Goal: Task Accomplishment & Management: Use online tool/utility

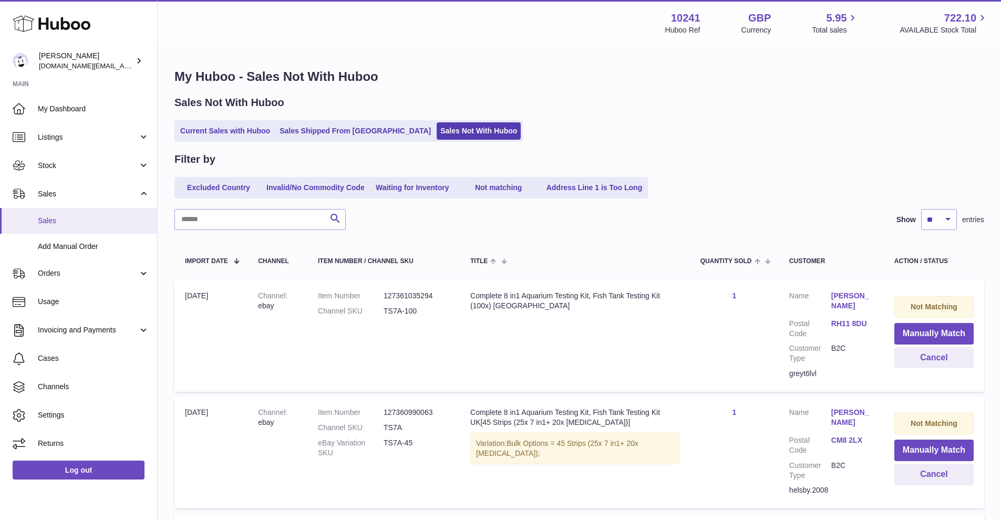
click at [112, 223] on span "Sales" at bounding box center [93, 221] width 111 height 10
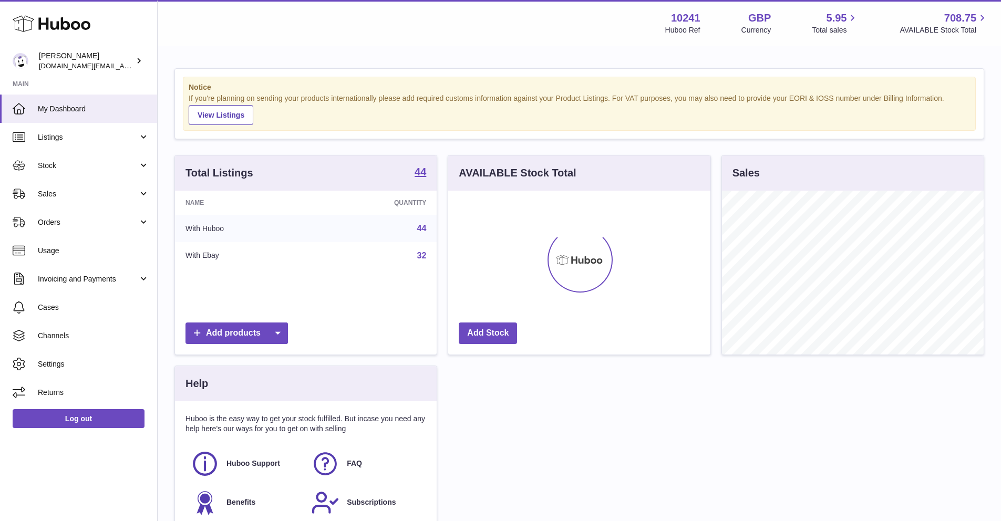
scroll to position [164, 262]
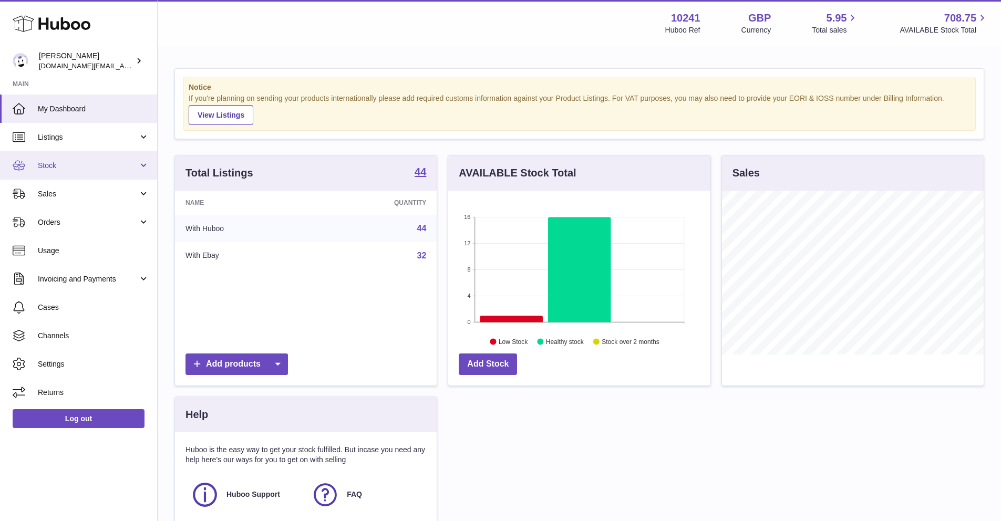
click at [126, 170] on link "Stock" at bounding box center [78, 165] width 157 height 28
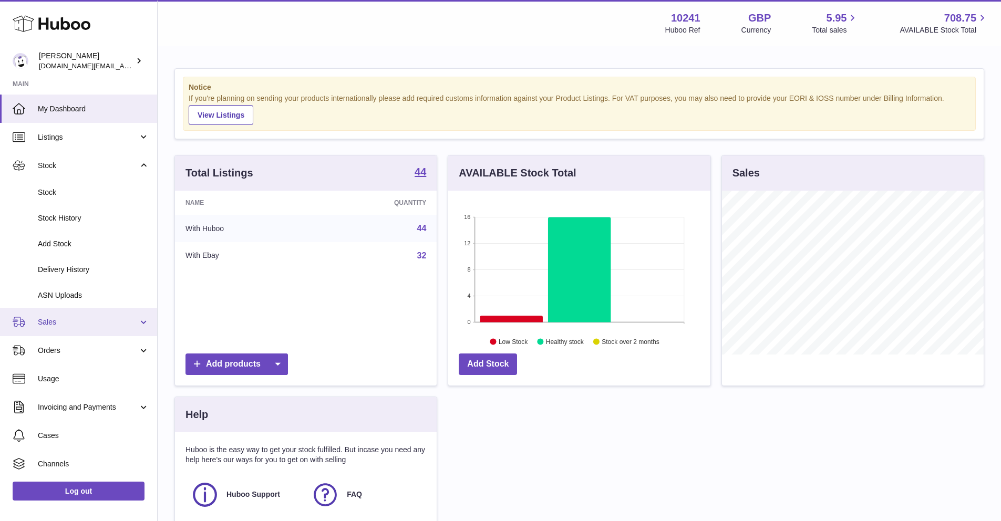
click at [45, 330] on link "Sales" at bounding box center [78, 322] width 157 height 28
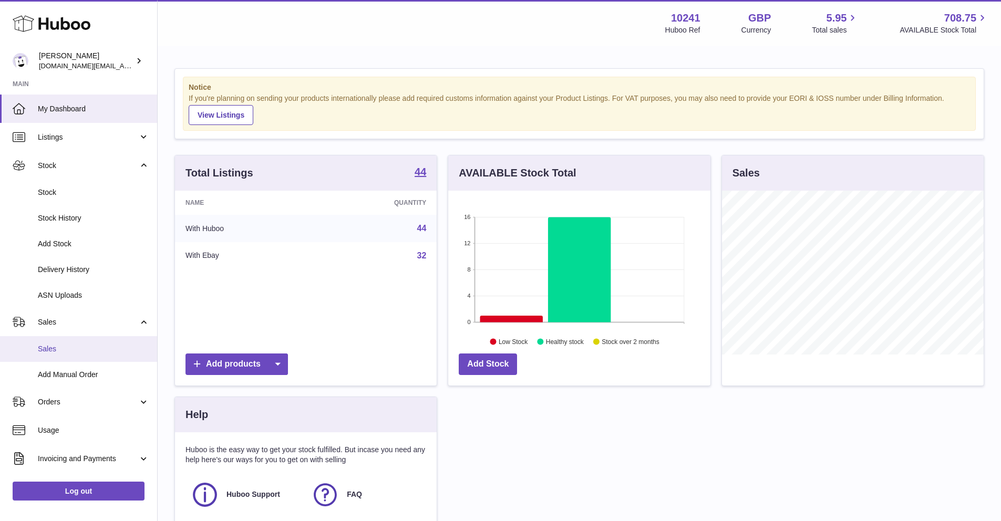
click at [55, 345] on span "Sales" at bounding box center [93, 349] width 111 height 10
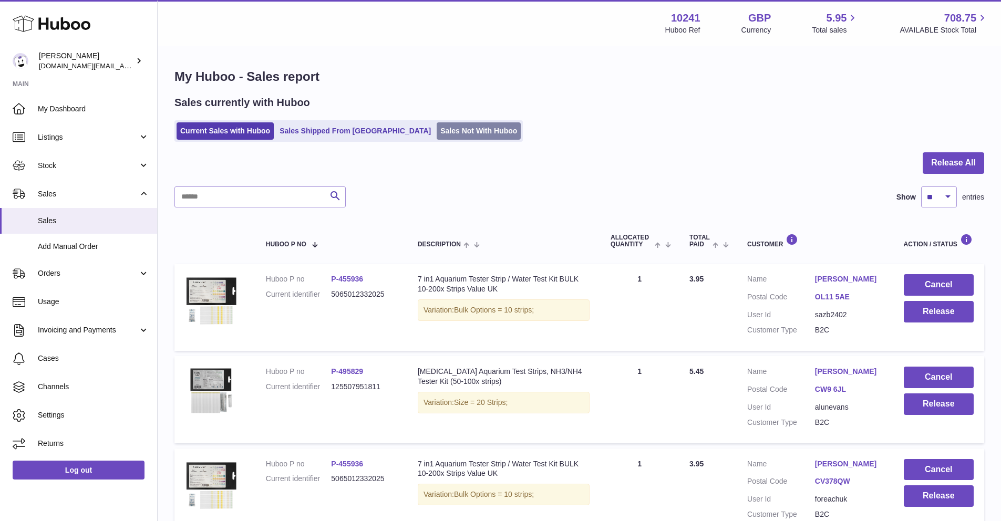
click at [437, 131] on link "Sales Not With Huboo" at bounding box center [479, 130] width 84 height 17
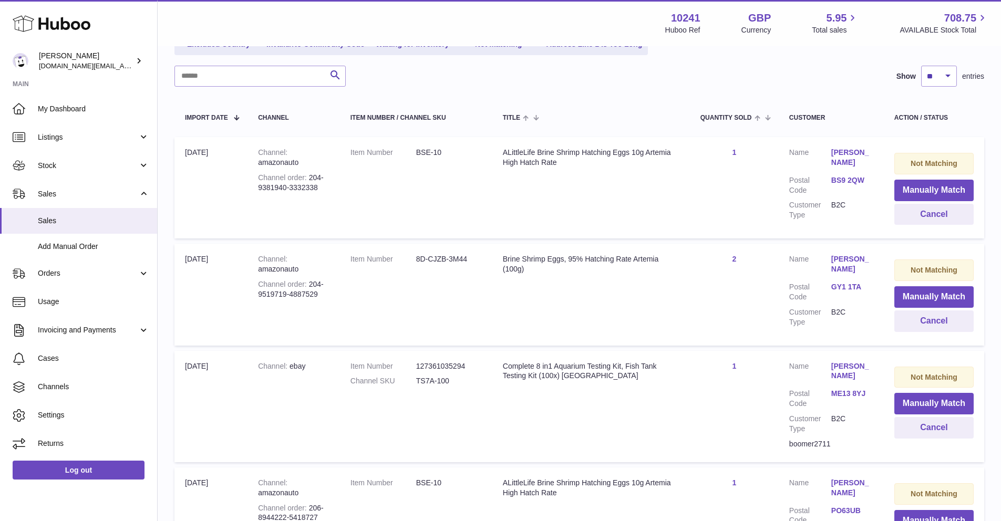
scroll to position [158, 0]
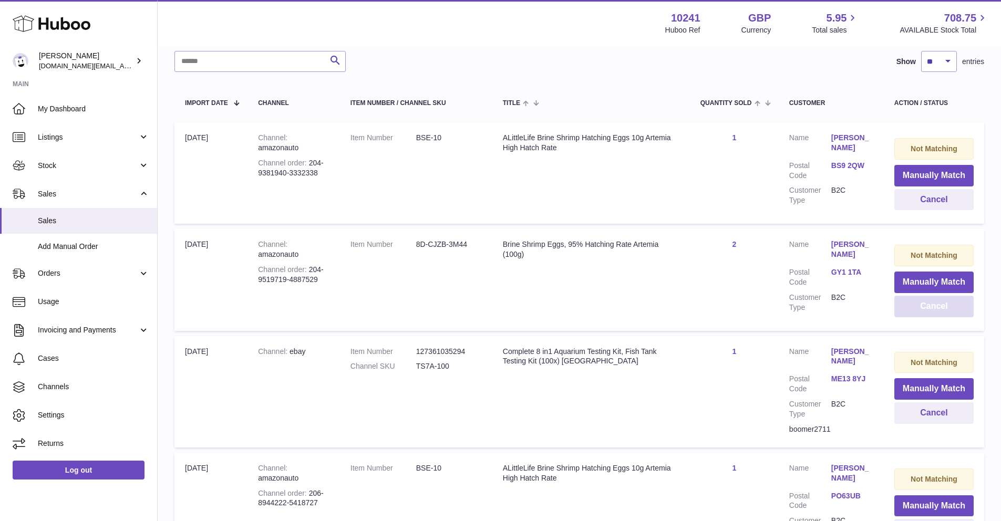
click at [923, 305] on button "Cancel" at bounding box center [933, 307] width 79 height 22
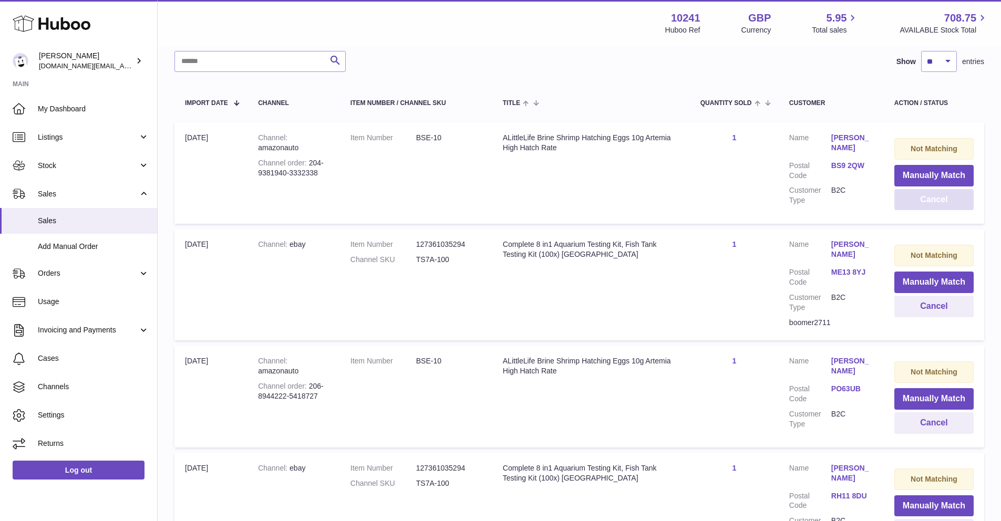
click at [916, 206] on button "Cancel" at bounding box center [933, 200] width 79 height 22
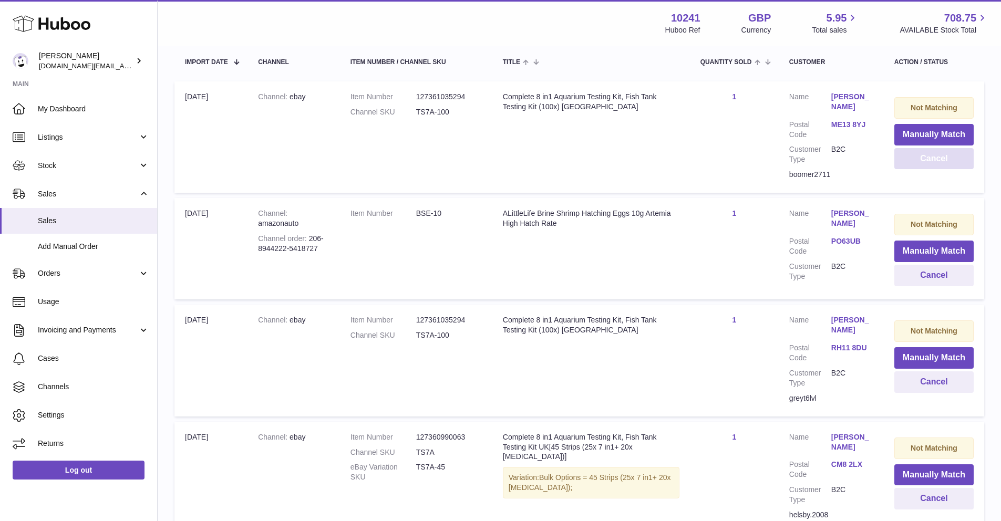
scroll to position [200, 0]
click at [897, 163] on button "Cancel" at bounding box center [933, 159] width 79 height 22
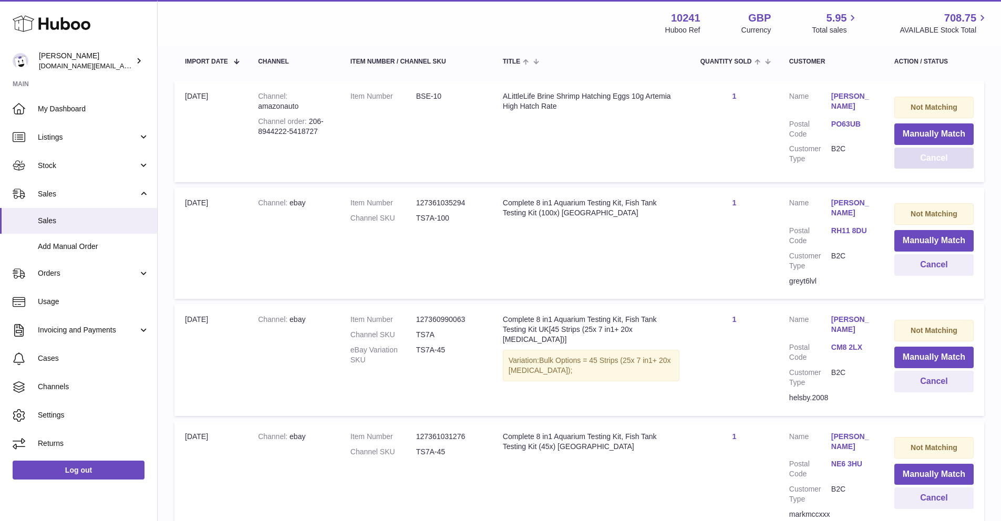
click at [896, 164] on button "Cancel" at bounding box center [933, 159] width 79 height 22
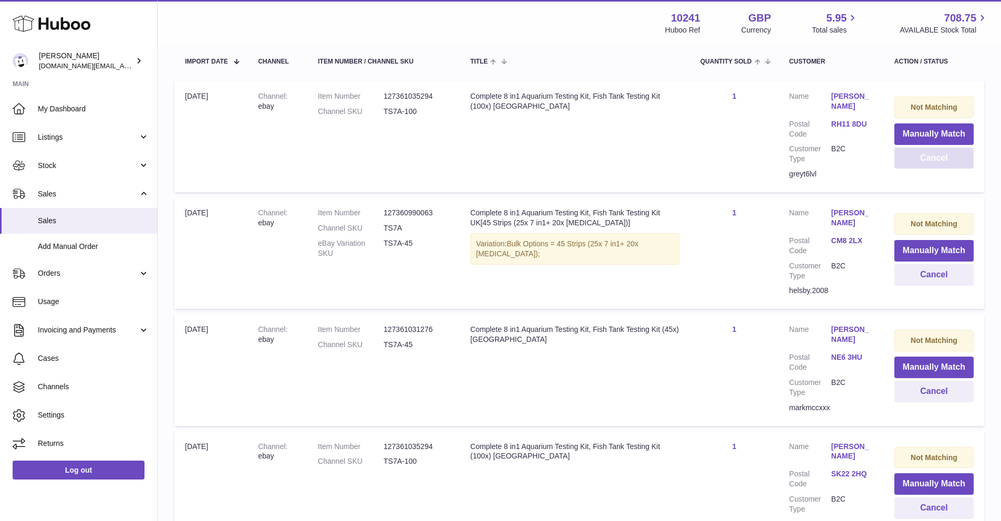
click at [901, 165] on button "Cancel" at bounding box center [933, 159] width 79 height 22
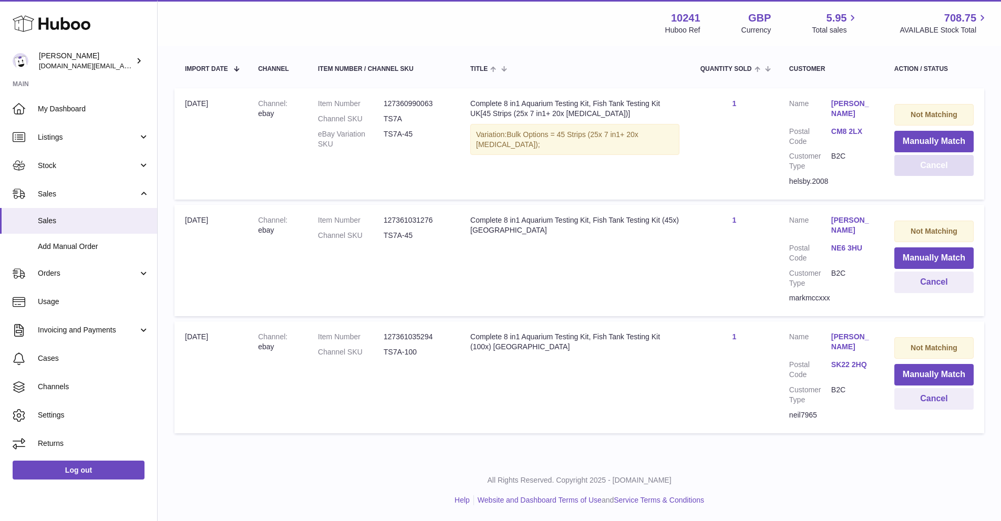
scroll to position [182, 0]
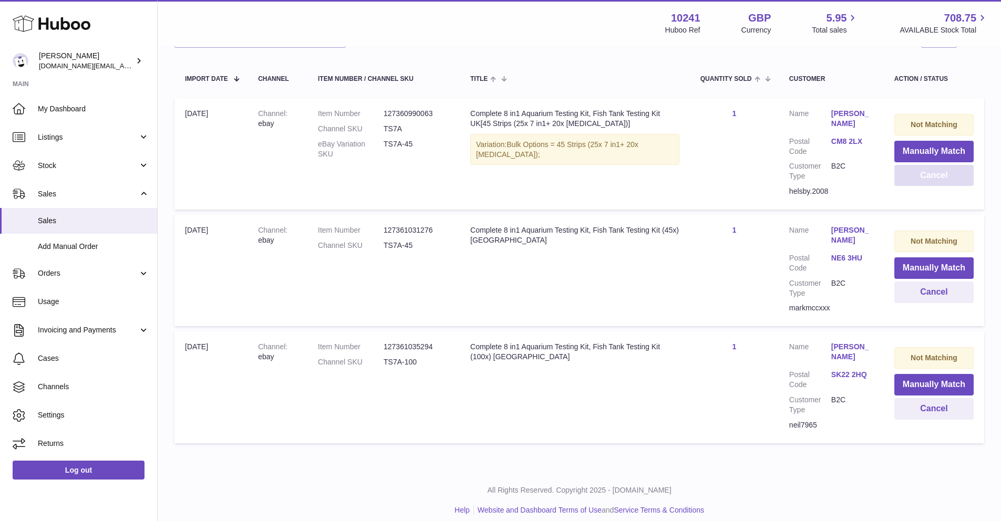
click at [903, 176] on button "Cancel" at bounding box center [933, 176] width 79 height 22
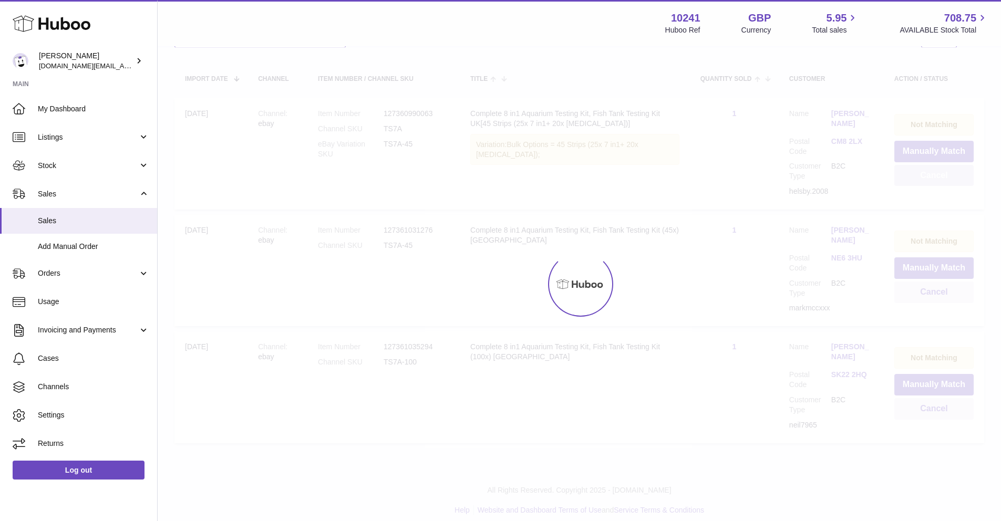
scroll to position [76, 0]
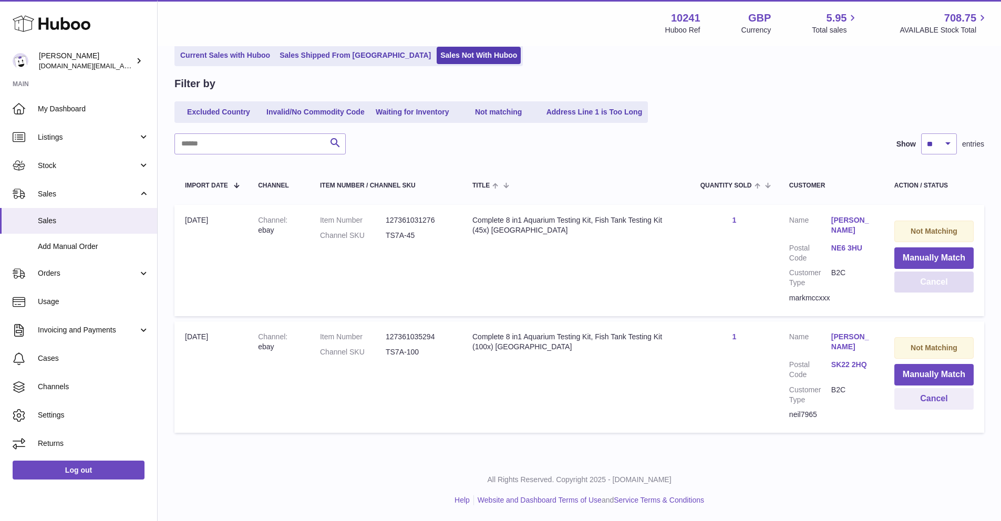
click at [914, 288] on button "Cancel" at bounding box center [933, 283] width 79 height 22
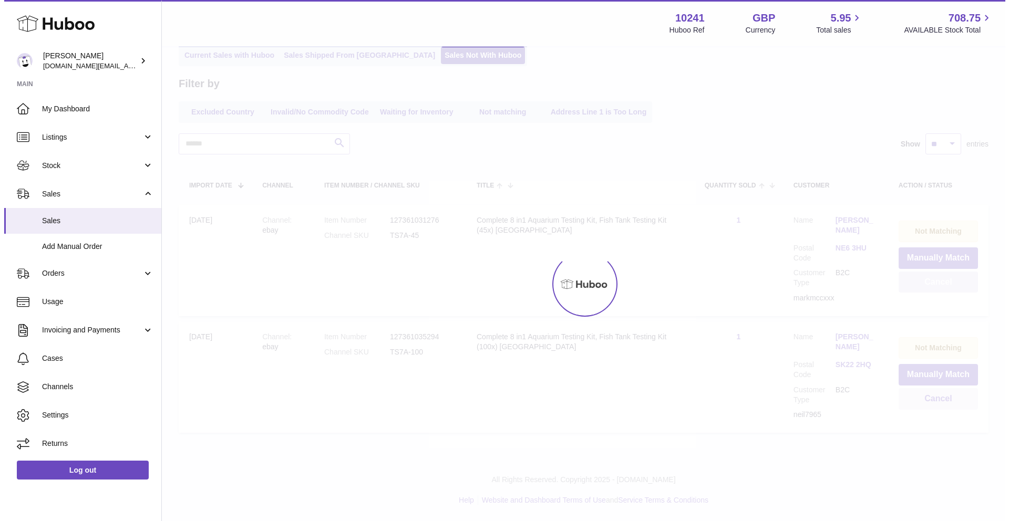
scroll to position [0, 0]
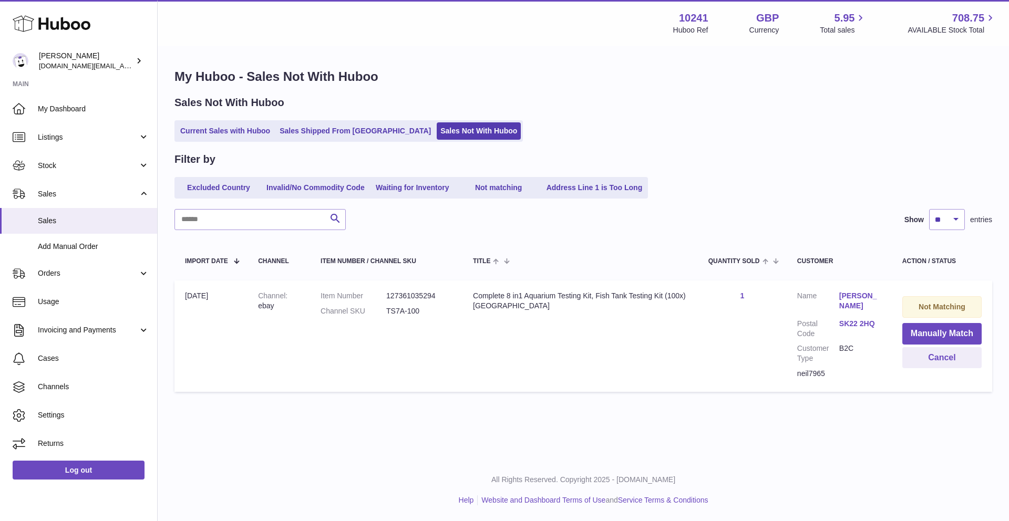
click at [924, 369] on td "Not Matching Manually Match Cancel" at bounding box center [942, 336] width 100 height 111
click at [926, 367] on button "Cancel" at bounding box center [941, 358] width 79 height 22
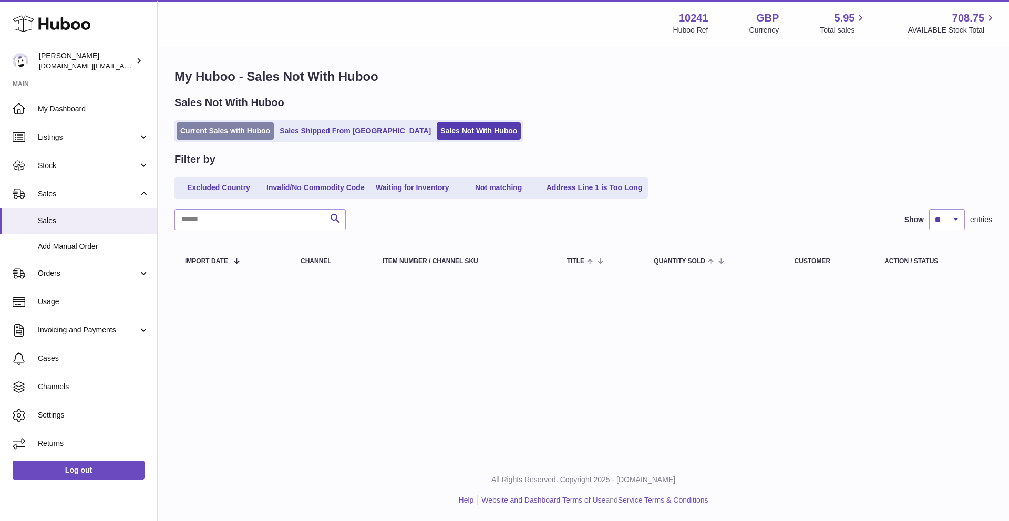
click at [263, 133] on link "Current Sales with Huboo" at bounding box center [225, 130] width 97 height 17
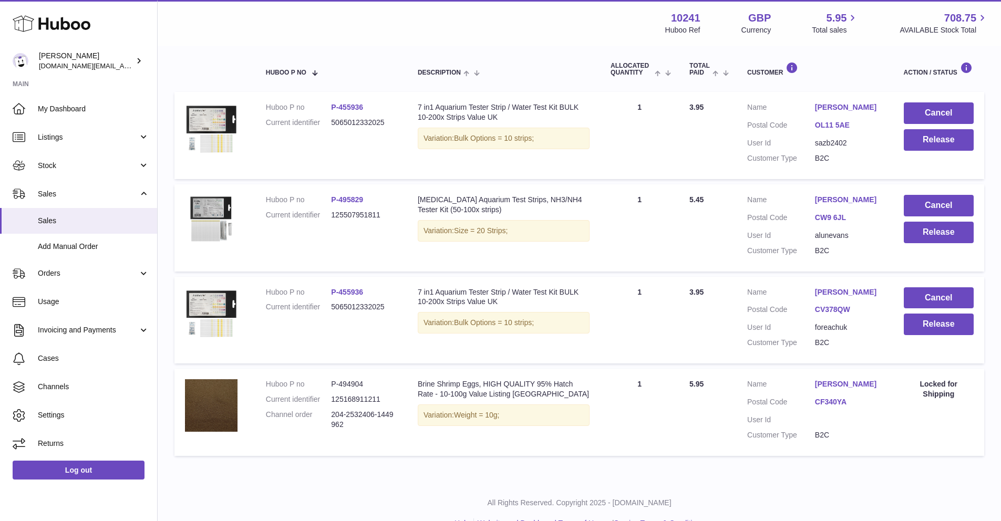
scroll to position [171, 0]
click at [71, 157] on link "Stock" at bounding box center [78, 165] width 157 height 28
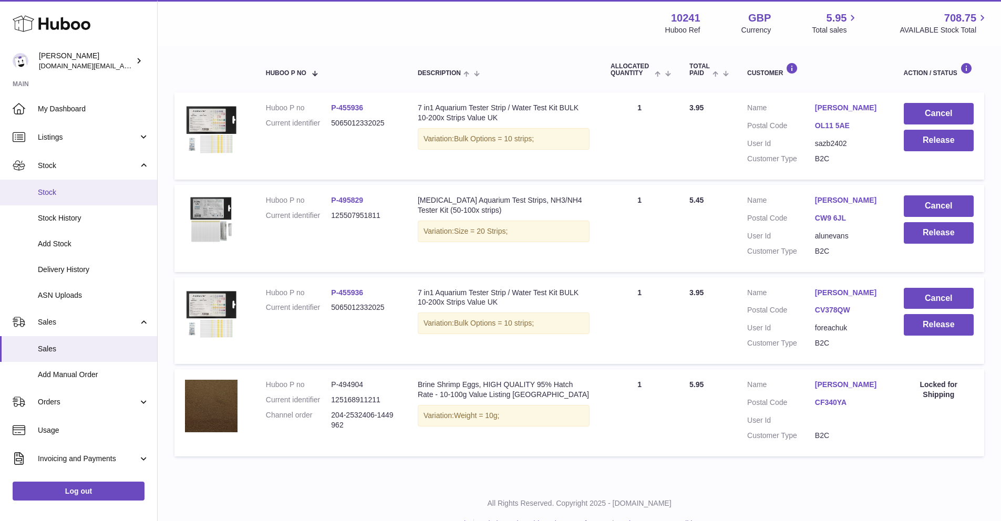
click at [81, 191] on span "Stock" at bounding box center [93, 193] width 111 height 10
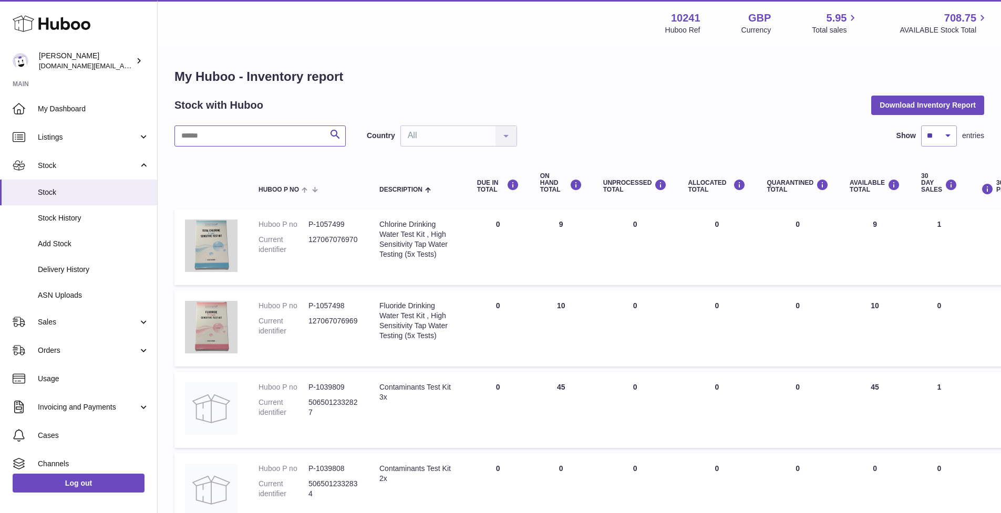
click at [272, 138] on input "text" at bounding box center [259, 136] width 171 height 21
type input "*****"
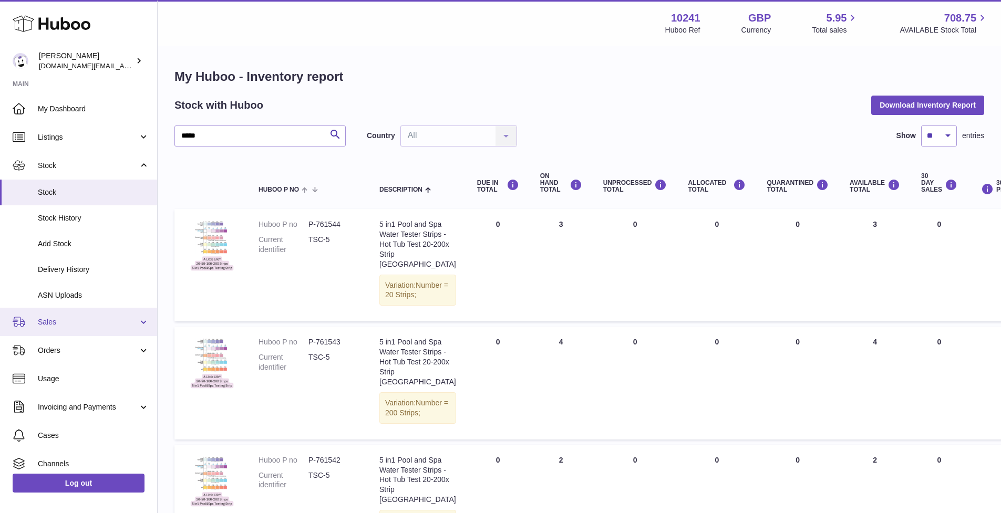
click at [40, 329] on link "Sales" at bounding box center [78, 322] width 157 height 28
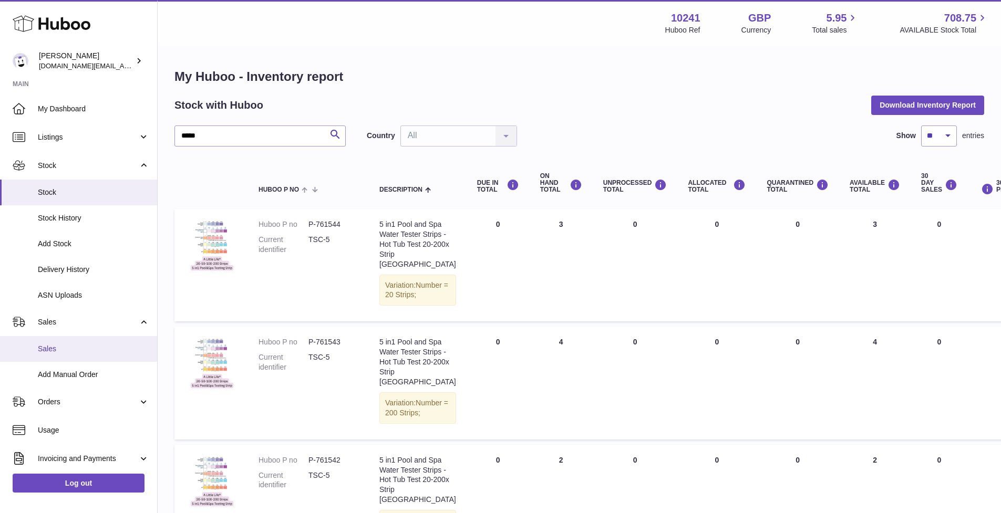
click at [42, 356] on link "Sales" at bounding box center [78, 349] width 157 height 26
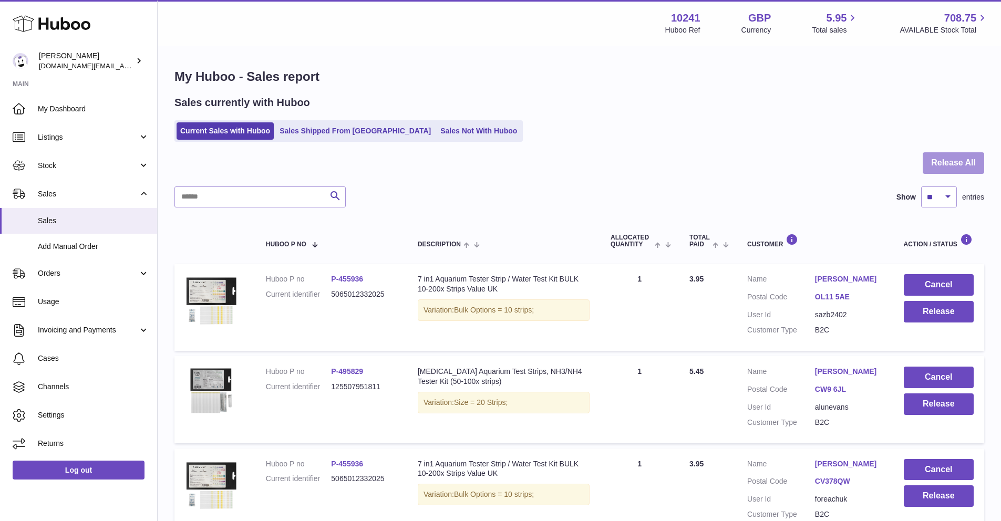
click at [952, 166] on button "Release All" at bounding box center [953, 163] width 61 height 22
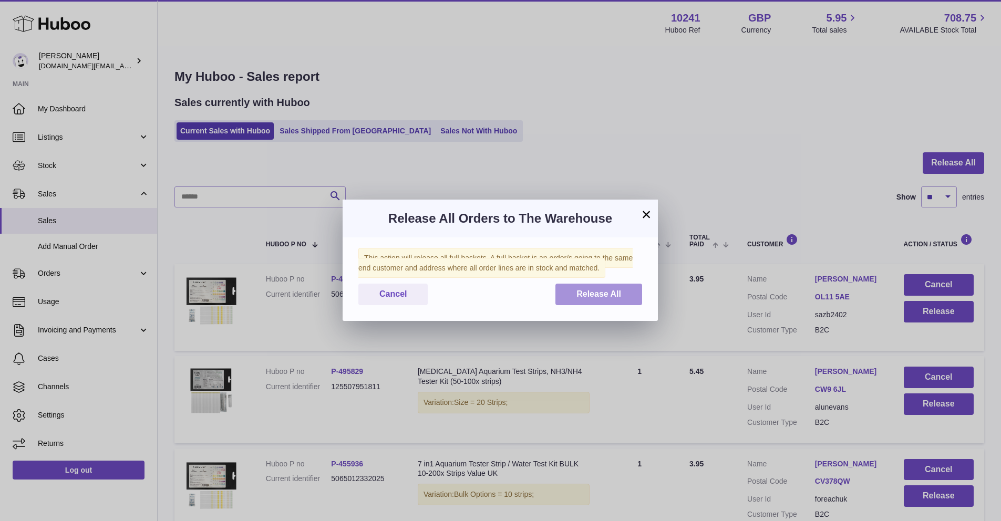
click at [603, 288] on button "Release All" at bounding box center [598, 295] width 87 height 22
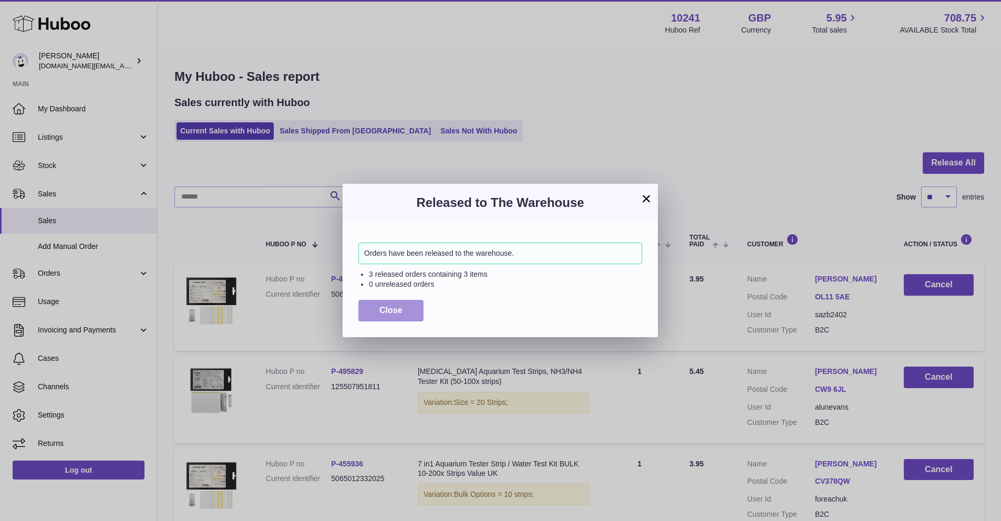
click at [371, 303] on button "Close" at bounding box center [390, 311] width 65 height 22
